Goal: Check status

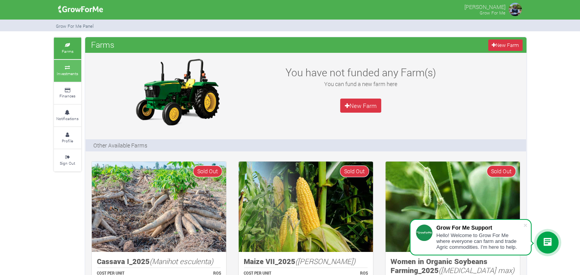
click at [66, 74] on small "Investments" at bounding box center [67, 73] width 21 height 5
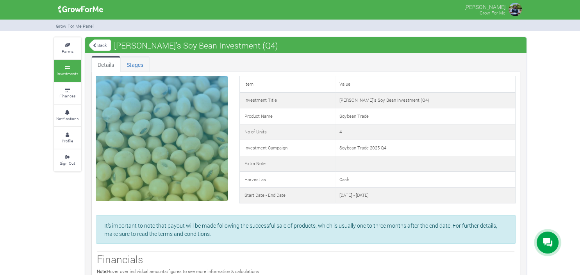
click at [136, 60] on link "Stages" at bounding box center [134, 64] width 29 height 16
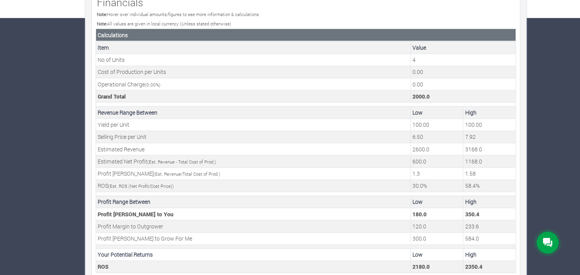
scroll to position [265, 0]
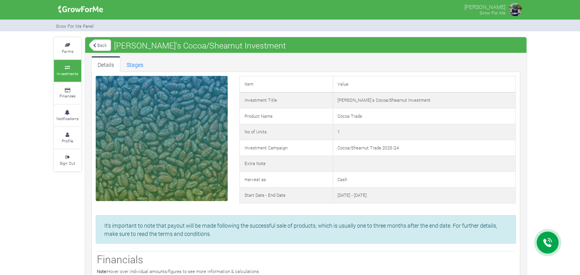
click at [94, 45] on icon at bounding box center [94, 45] width 3 height 4
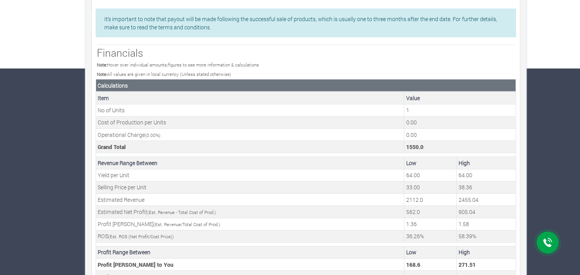
scroll to position [197, 0]
